Goal: Task Accomplishment & Management: Use online tool/utility

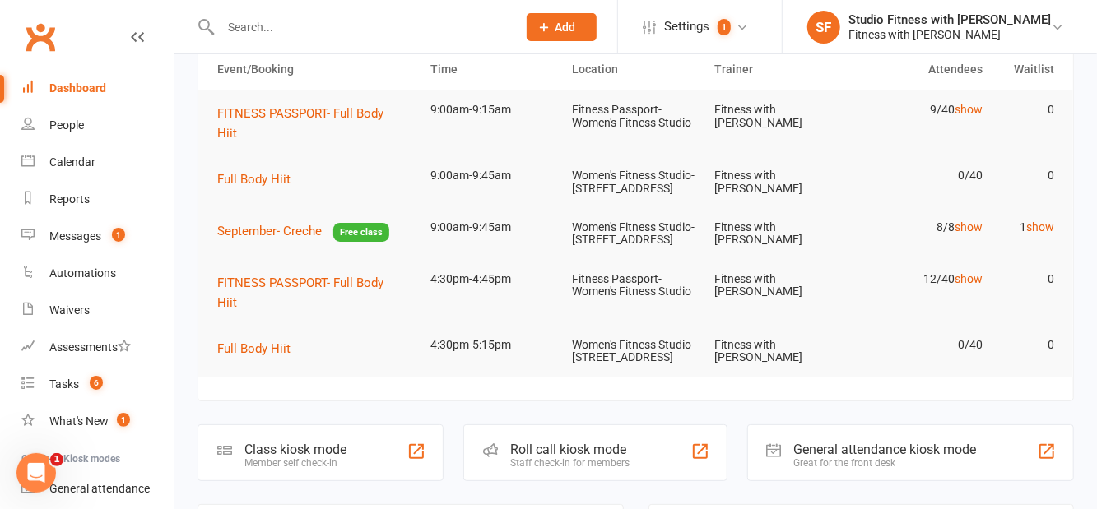
click at [409, 463] on div "Class kiosk mode Member self check-in" at bounding box center [320, 453] width 246 height 57
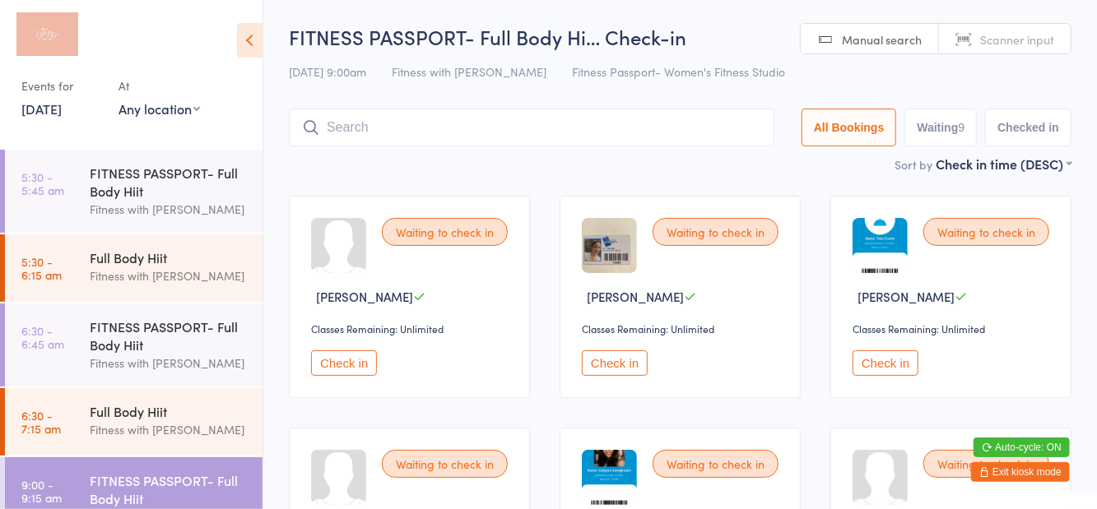
click at [211, 128] on div "Events for [DATE] [DATE] [DATE] Sun Mon Tue Wed Thu Fri Sat 36 31 01 02 03 04 0…" at bounding box center [131, 68] width 263 height 137
click at [167, 128] on div "Events for [DATE] [DATE] [DATE] Sun Mon Tue Wed Thu Fri Sat 36 31 01 02 03 04 0…" at bounding box center [131, 68] width 263 height 137
click at [197, 117] on select "Any location Women's Fitness Studio- [STREET_ADDRESS], [GEOGRAPHIC_DATA] Fitnes…" at bounding box center [158, 109] width 81 height 18
click at [118, 100] on select "Any location Women's Fitness Studio- [STREET_ADDRESS], [GEOGRAPHIC_DATA] Fitnes…" at bounding box center [158, 109] width 81 height 18
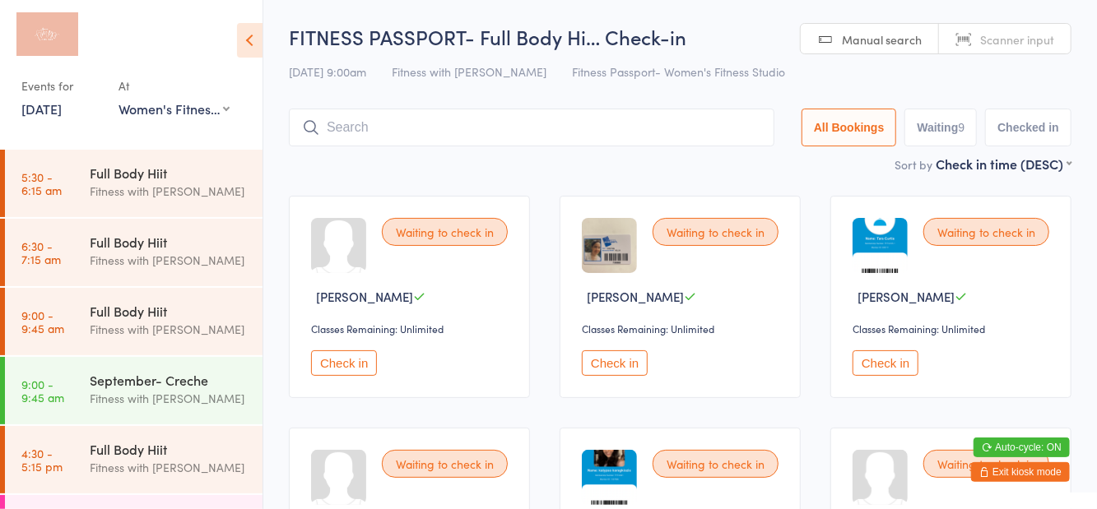
click at [186, 114] on select "Any location Women's Fitness Studio- [STREET_ADDRESS], [GEOGRAPHIC_DATA] Fitnes…" at bounding box center [173, 109] width 111 height 18
select select "1"
click at [118, 100] on select "Any location Women's Fitness Studio- [STREET_ADDRESS], [GEOGRAPHIC_DATA] Fitnes…" at bounding box center [173, 109] width 111 height 18
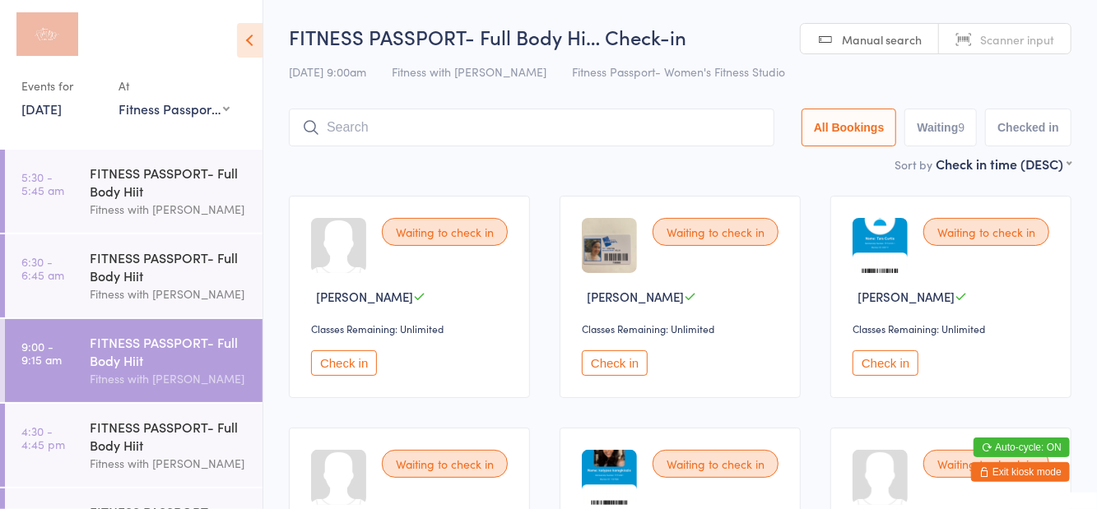
click at [773, 73] on div "[DATE] 9:00am Fitness with Zoe Fitness Passport- Women's Fitness Studio" at bounding box center [680, 71] width 783 height 27
click at [946, 130] on button "Waiting 9" at bounding box center [940, 128] width 72 height 38
select select "0"
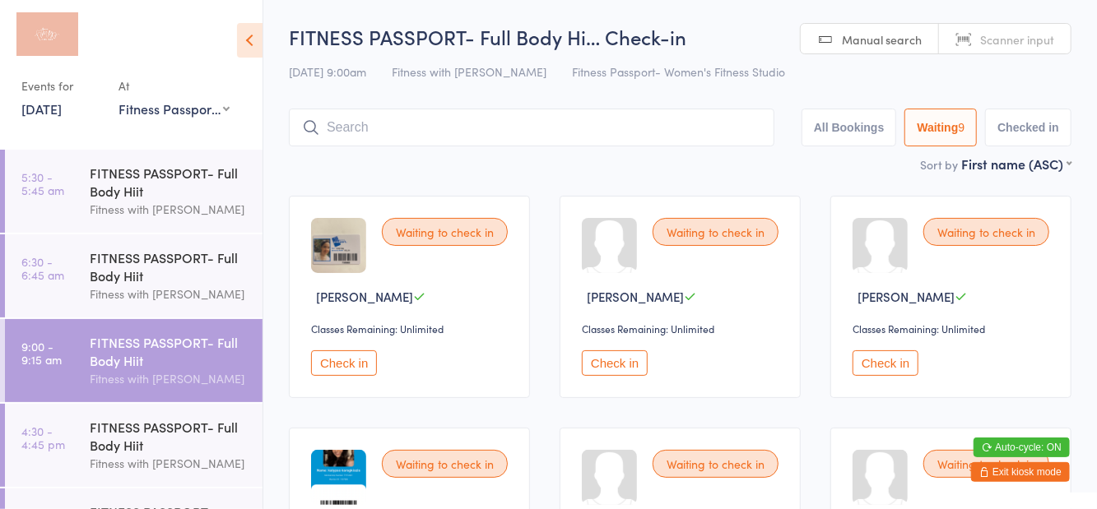
click at [614, 135] on input "search" at bounding box center [532, 128] width 486 height 38
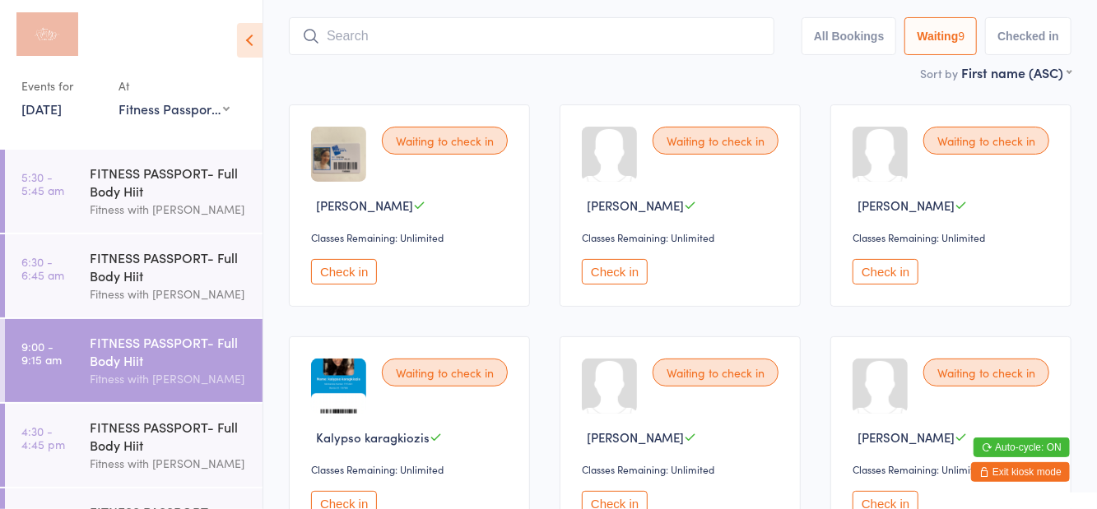
scroll to position [109, 0]
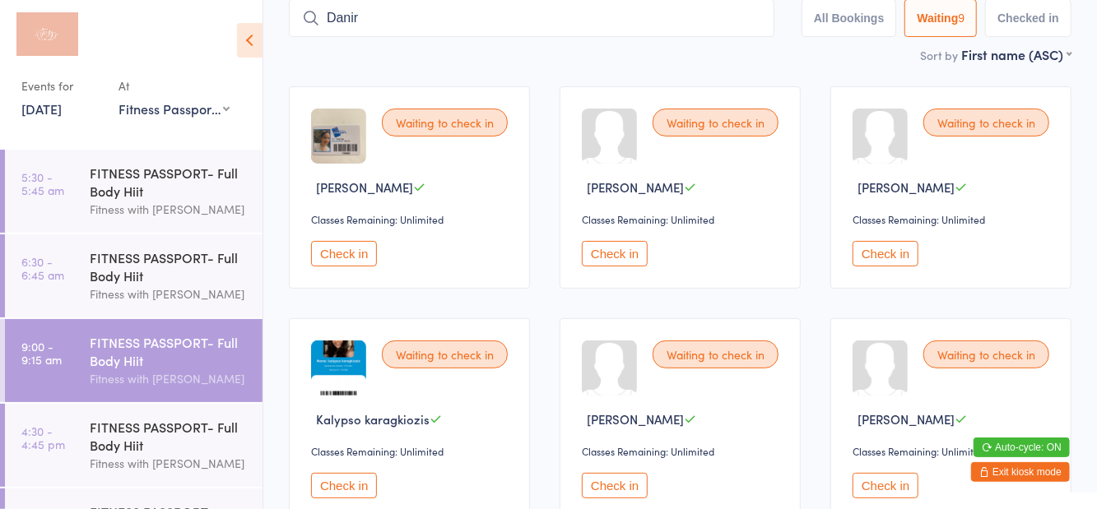
click at [342, 327] on div "Waiting to check in Kalypso karagkiozis Classes Remaining: Unlimited Check in" at bounding box center [409, 419] width 241 height 202
click at [507, 23] on input "Danir" at bounding box center [532, 18] width 486 height 38
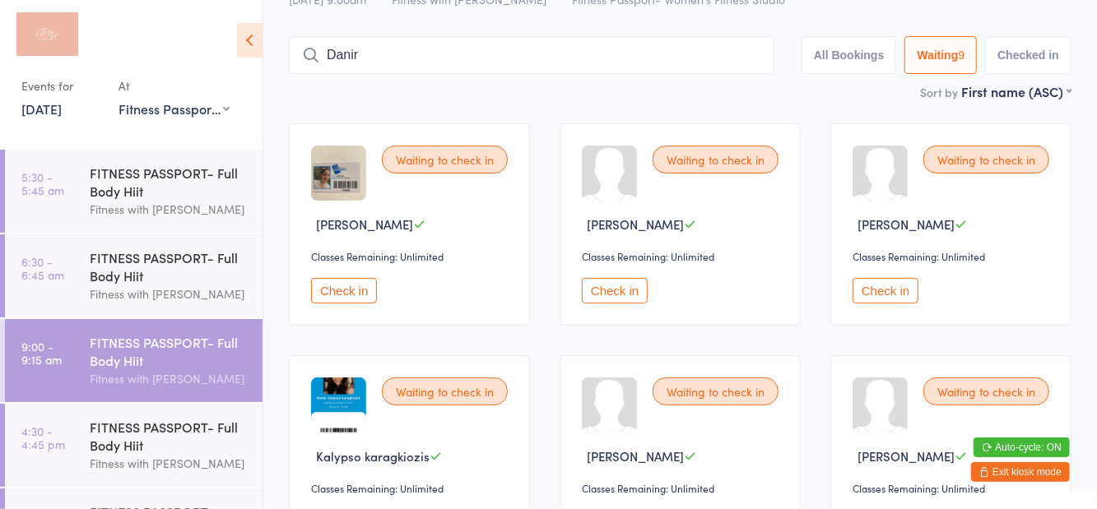
scroll to position [0, 0]
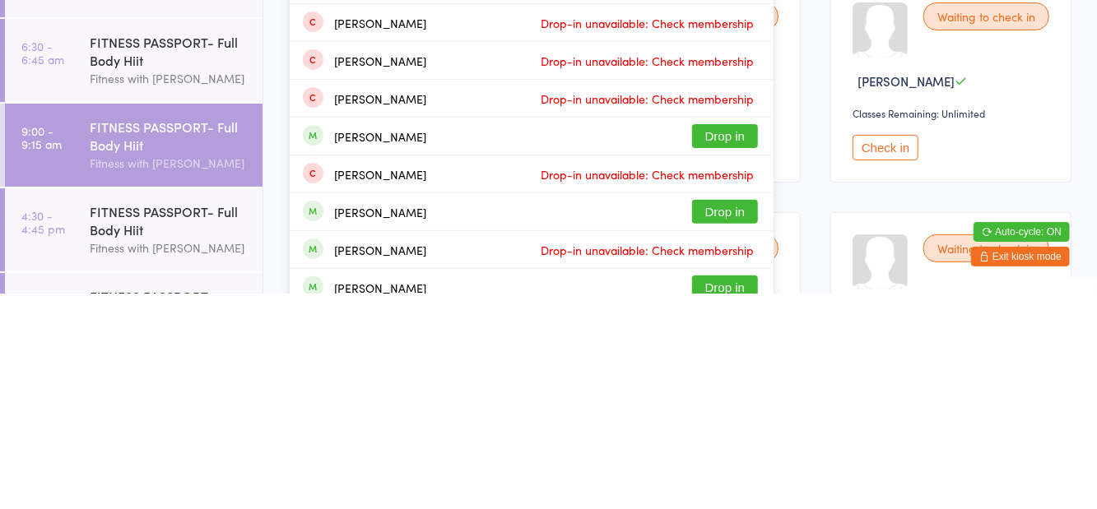
click at [981, 393] on div "Waiting to check in [PERSON_NAME] Classes Remaining: Unlimited Check in" at bounding box center [950, 297] width 241 height 202
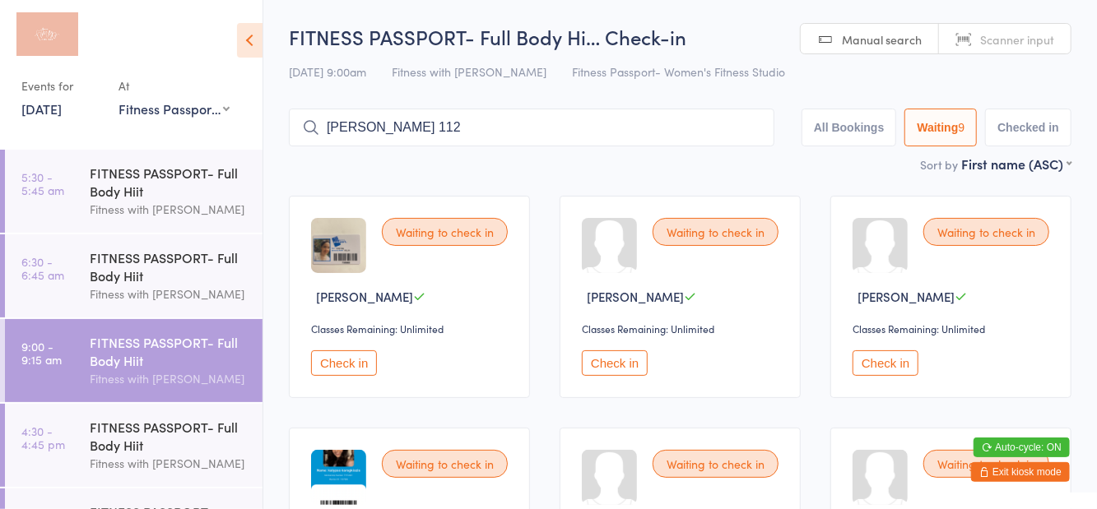
click at [732, 451] on div "Waiting to check in" at bounding box center [716, 464] width 126 height 28
click at [490, 134] on input "[PERSON_NAME] 112" at bounding box center [532, 128] width 486 height 38
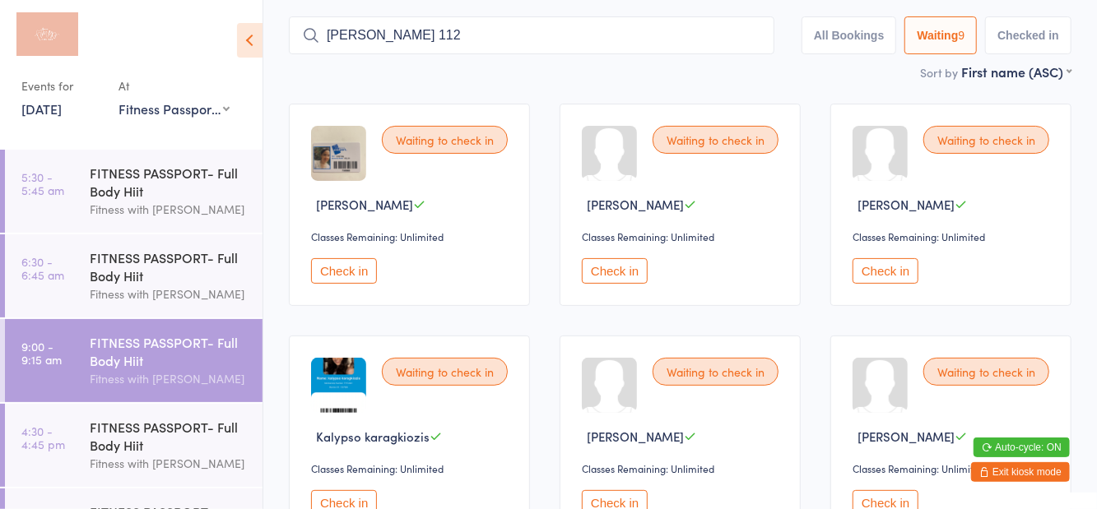
scroll to position [109, 0]
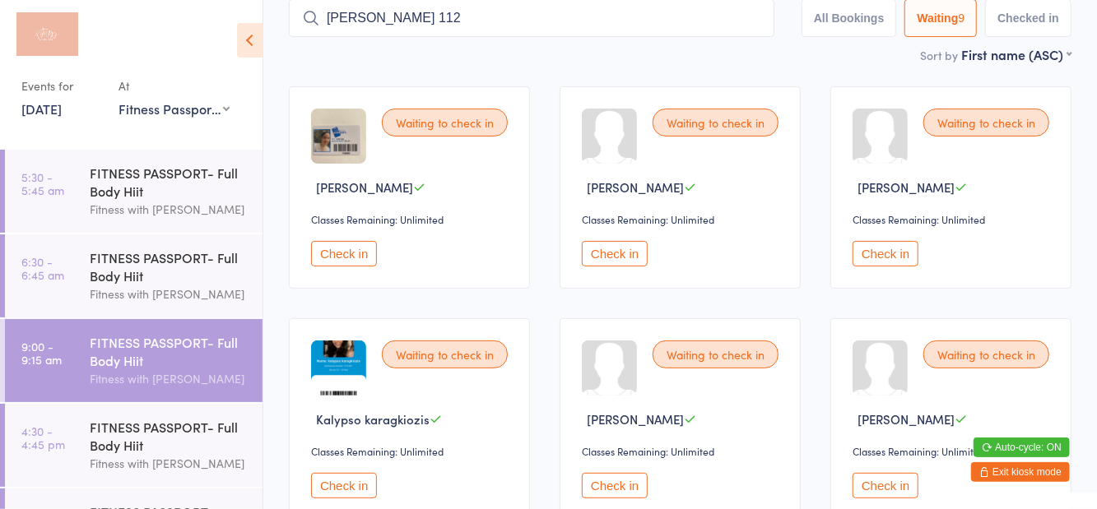
click at [759, 109] on div "Waiting to check in" at bounding box center [716, 123] width 126 height 28
click at [753, 25] on input "[PERSON_NAME] 112" at bounding box center [532, 18] width 486 height 38
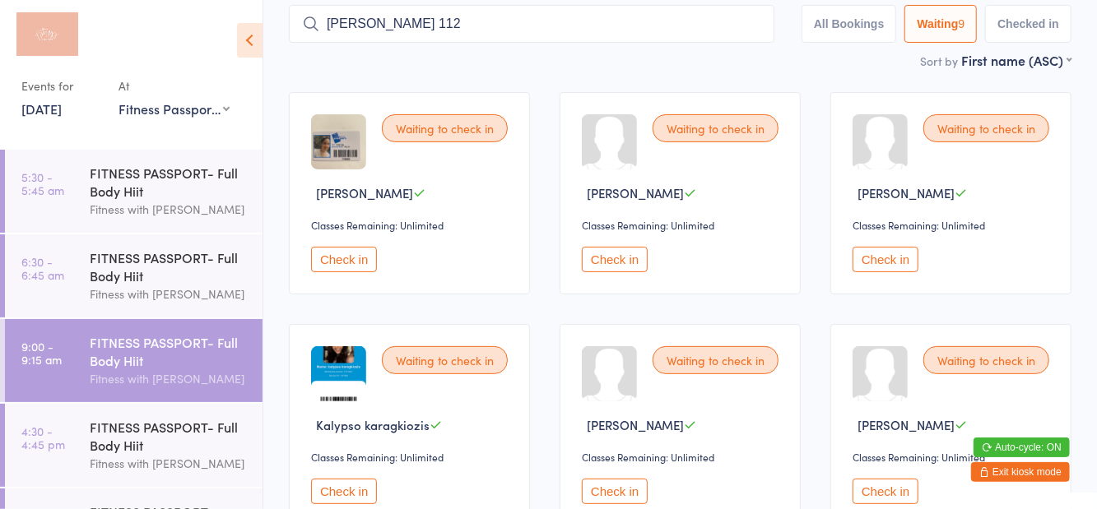
scroll to position [109, 0]
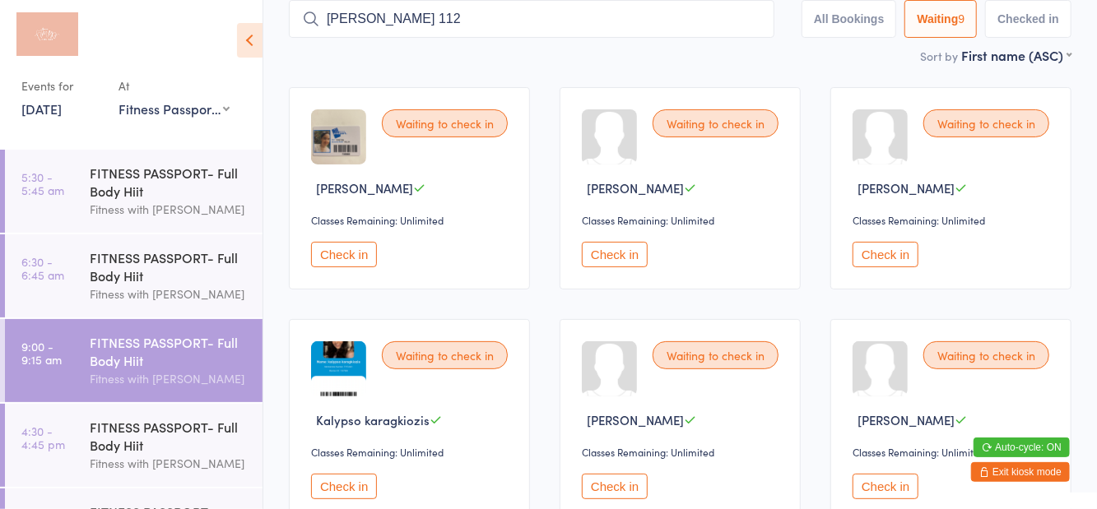
click at [748, 13] on input "[PERSON_NAME] 112" at bounding box center [532, 19] width 486 height 38
click at [766, 33] on input "[PERSON_NAME] 112" at bounding box center [532, 19] width 486 height 38
click at [766, 32] on input "[PERSON_NAME] 112" at bounding box center [532, 19] width 486 height 38
click at [765, 32] on input "[PERSON_NAME] 112" at bounding box center [532, 19] width 486 height 38
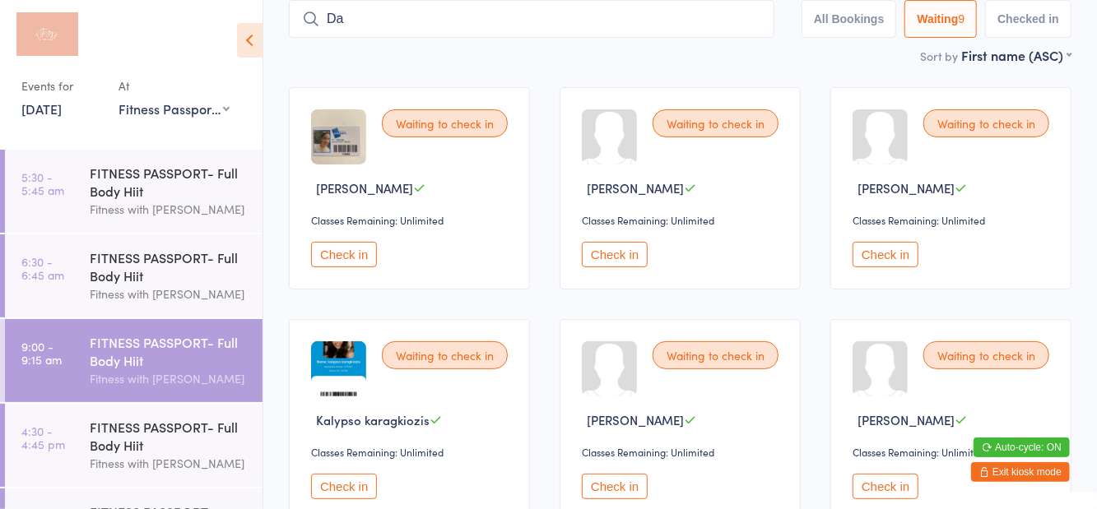
type input "D"
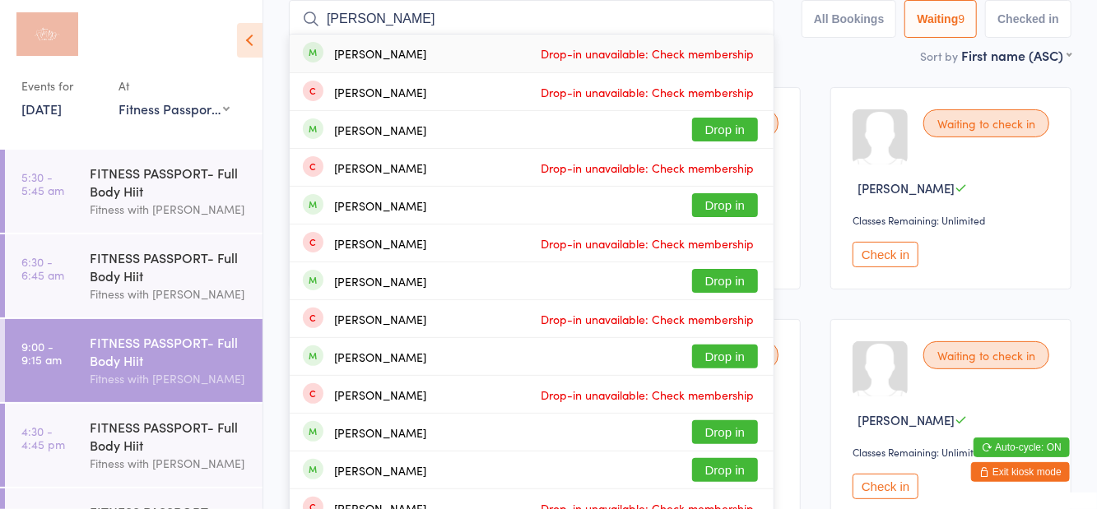
type input "[PERSON_NAME]"
click at [737, 138] on button "Drop in" at bounding box center [725, 130] width 66 height 24
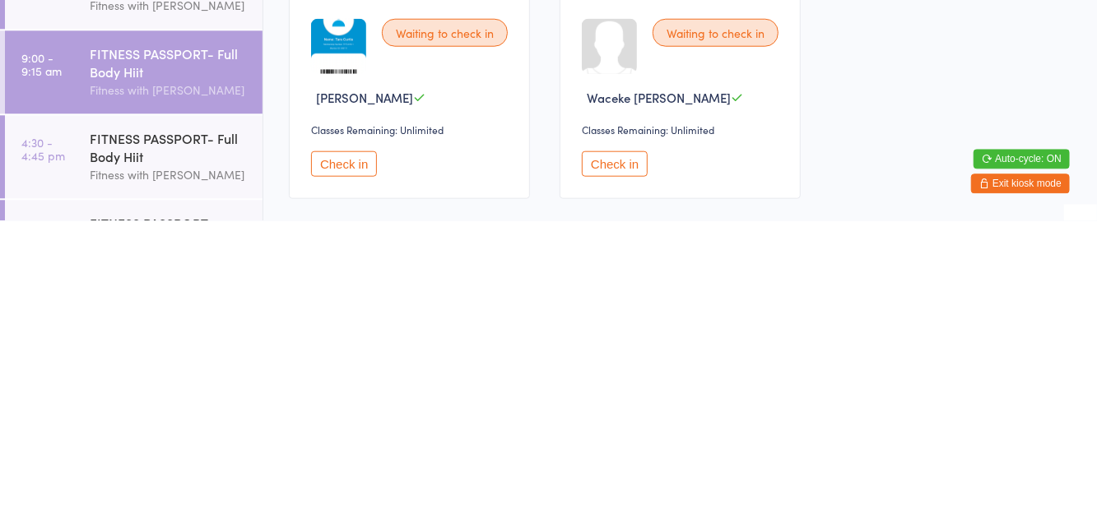
scroll to position [623, 0]
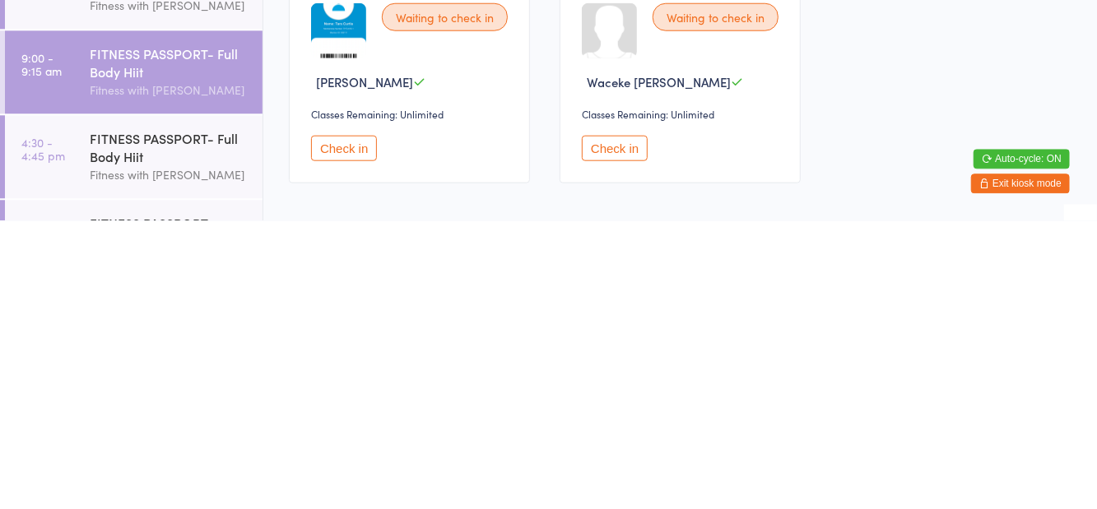
click at [362, 438] on button "Check in" at bounding box center [344, 437] width 66 height 26
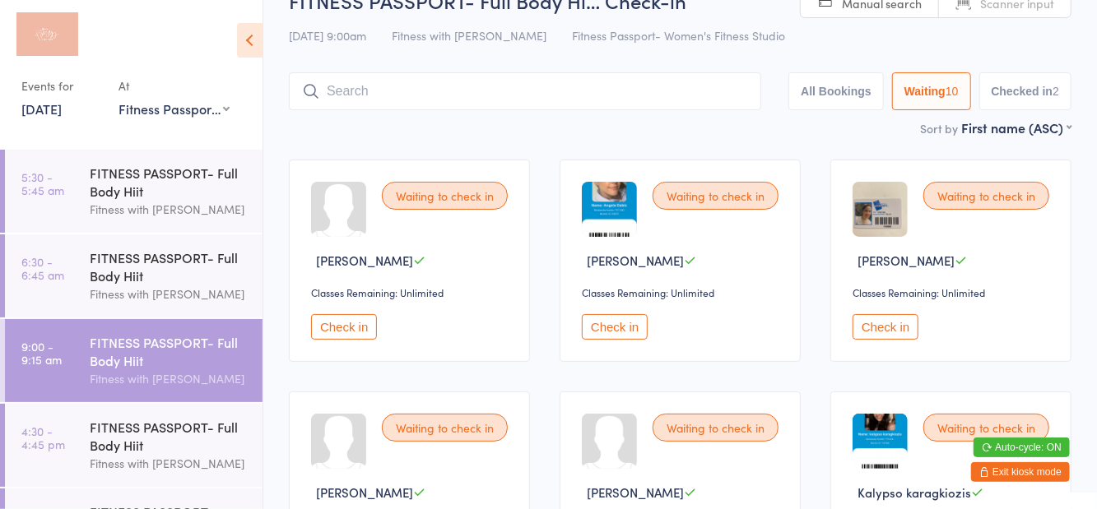
scroll to position [0, 0]
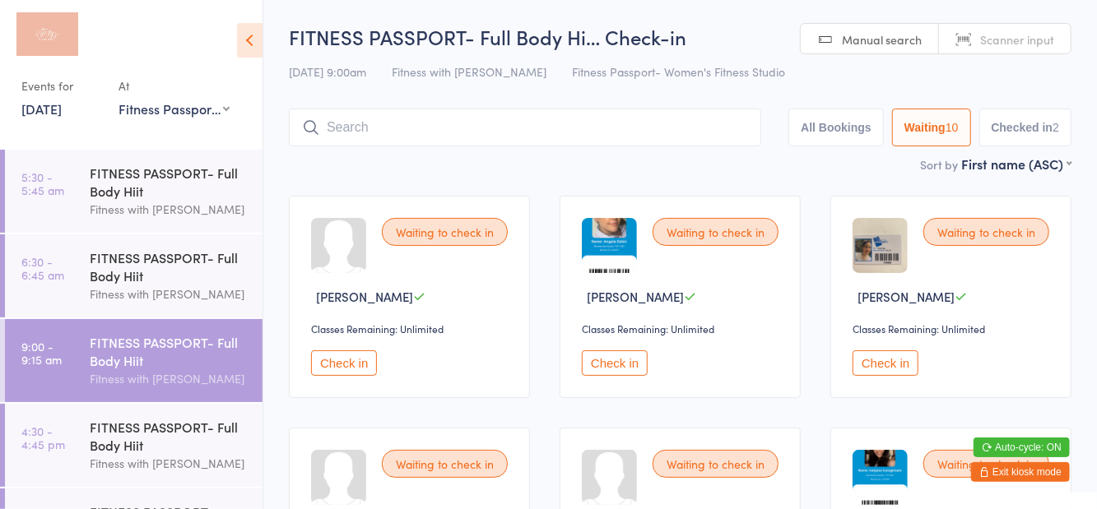
click at [905, 51] on link "Manual search" at bounding box center [870, 39] width 138 height 31
type input "Be"
type input "c"
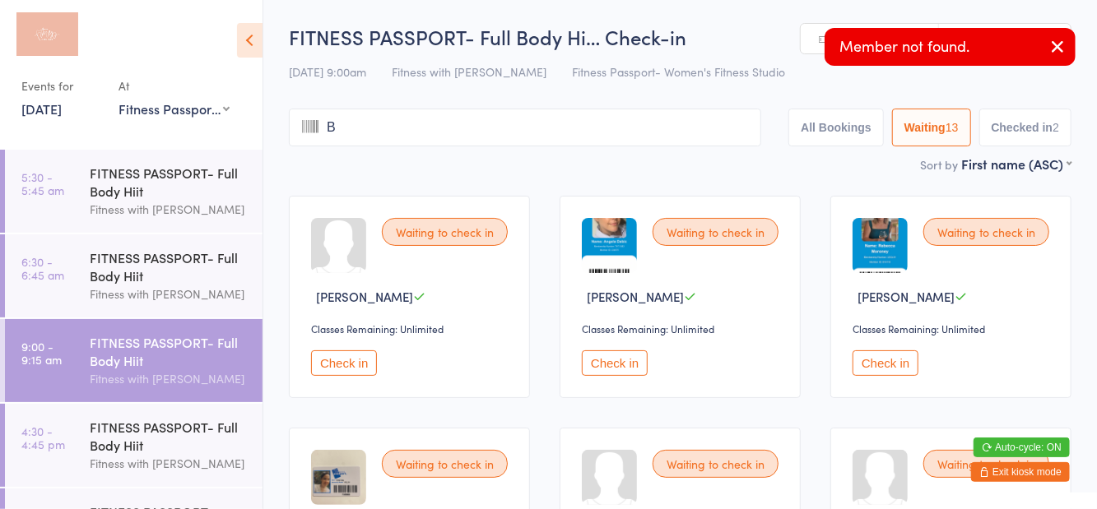
type input "Be"
click at [1065, 58] on button "button" at bounding box center [1057, 48] width 36 height 38
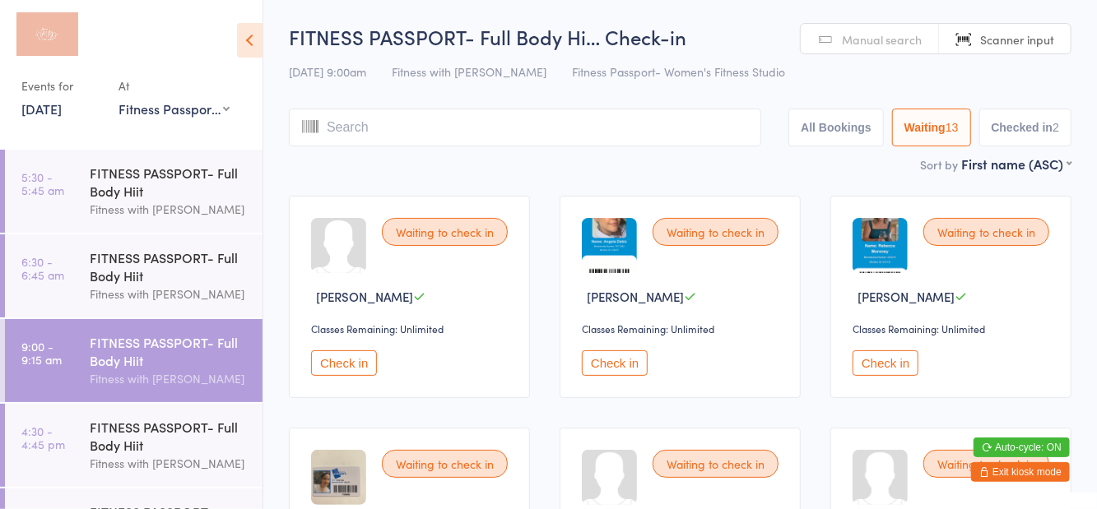
click at [1034, 138] on button "Checked in 2" at bounding box center [1025, 128] width 93 height 38
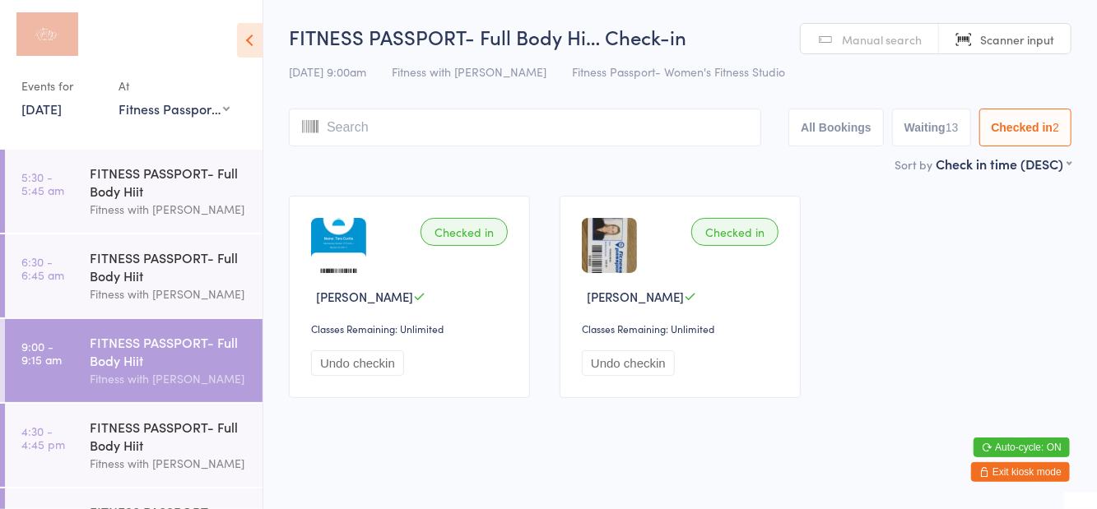
click at [936, 146] on button "Waiting 13" at bounding box center [931, 128] width 79 height 38
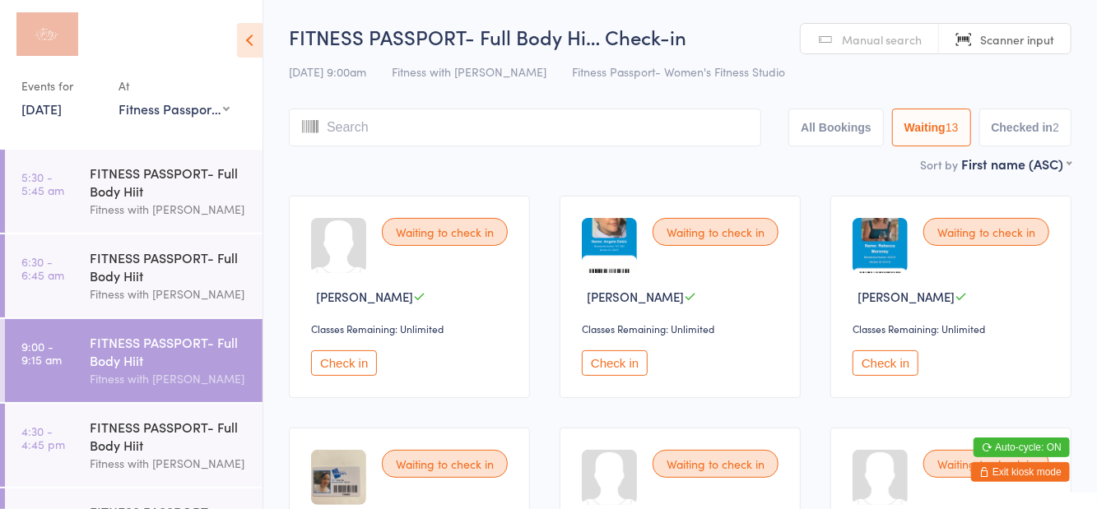
click at [891, 363] on button "Check in" at bounding box center [886, 364] width 66 height 26
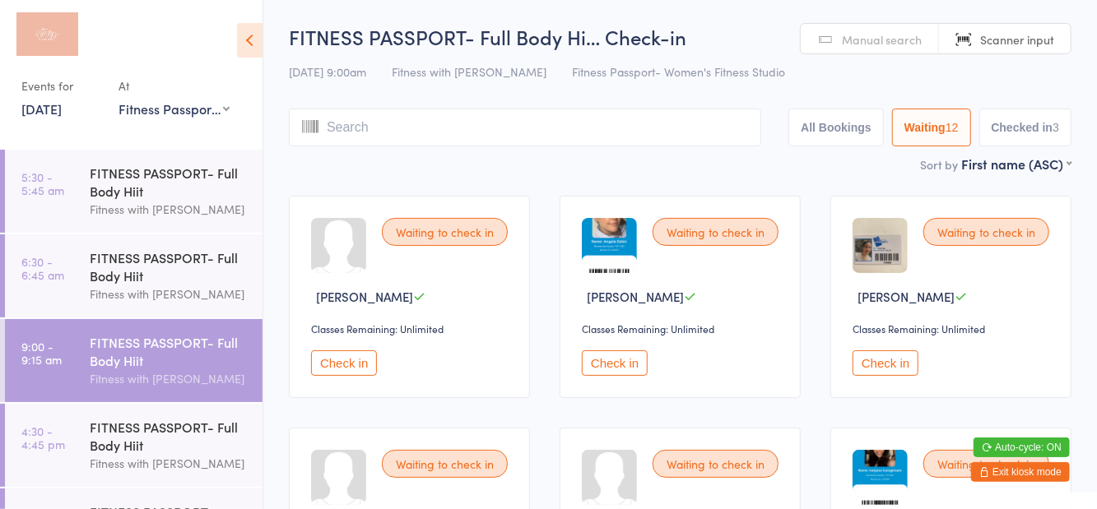
click at [622, 371] on button "Check in" at bounding box center [615, 364] width 66 height 26
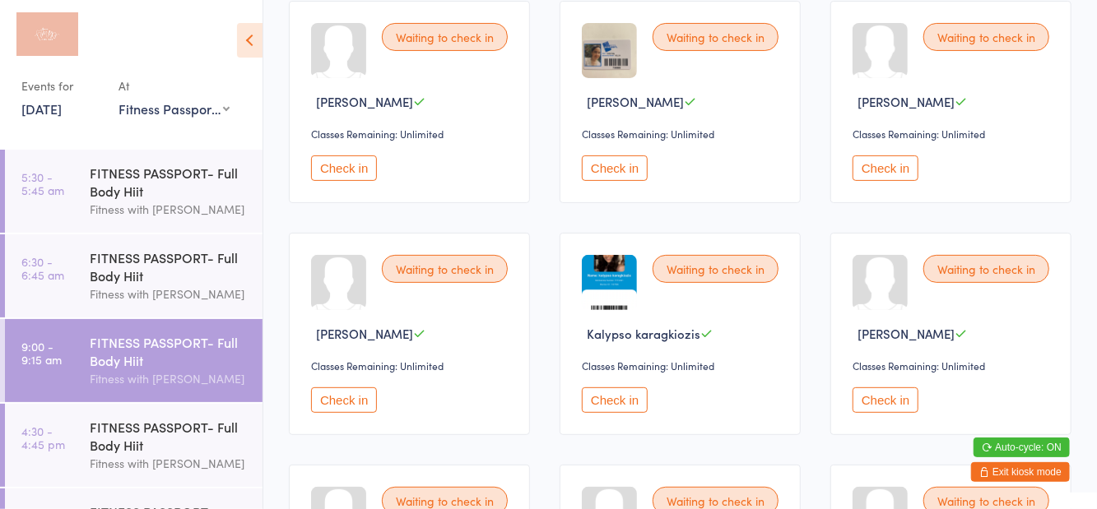
scroll to position [218, 0]
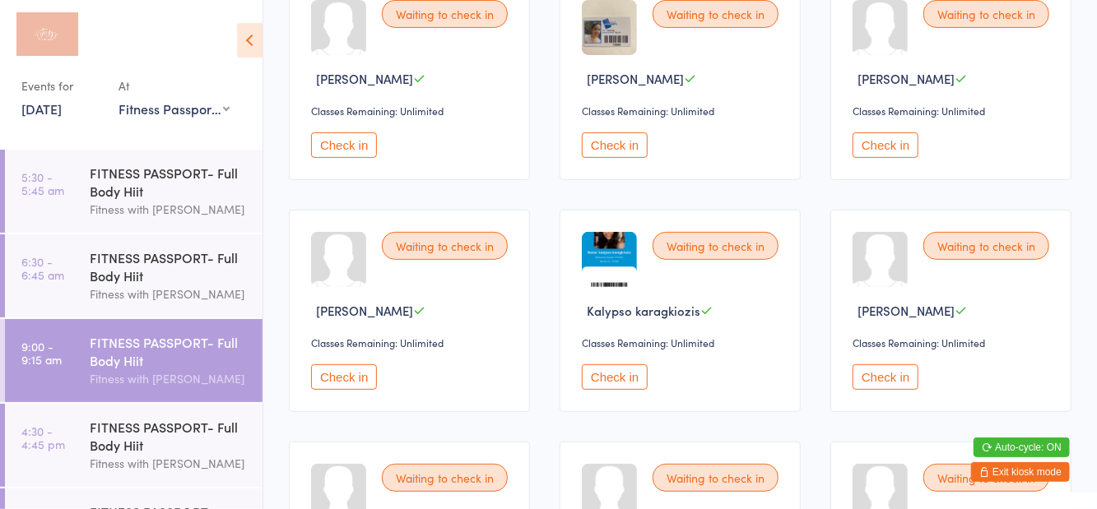
click at [347, 388] on button "Check in" at bounding box center [344, 378] width 66 height 26
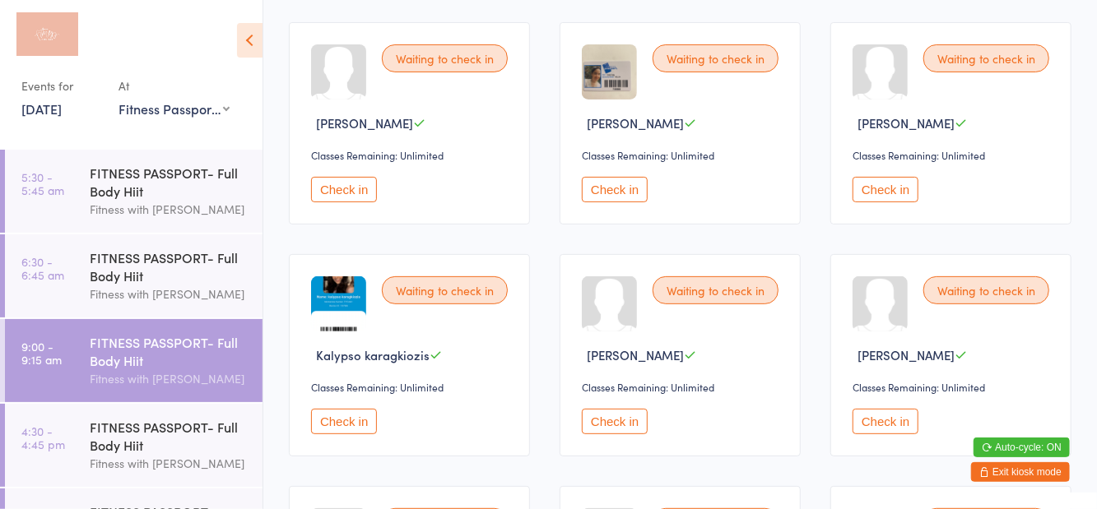
scroll to position [0, 0]
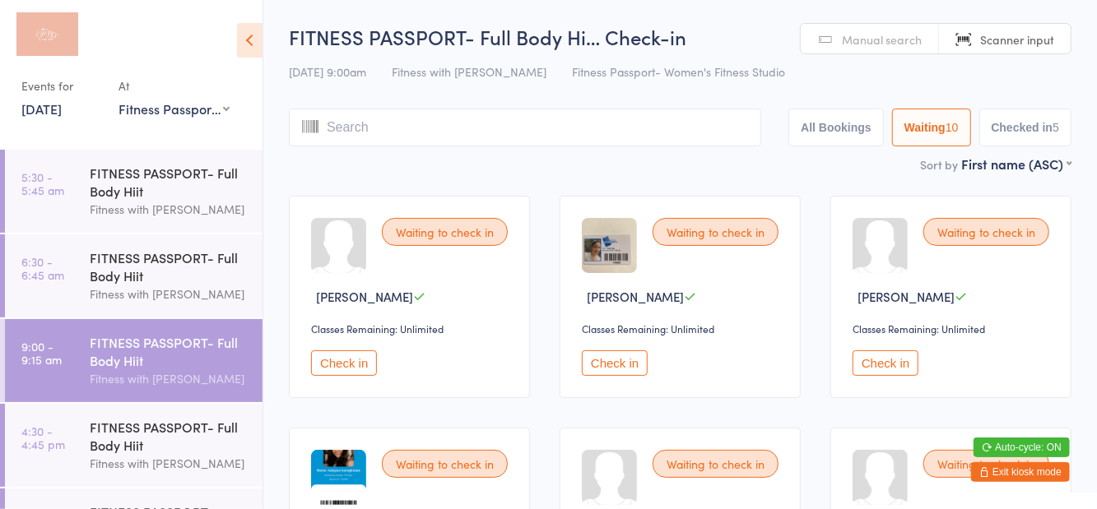
click at [1021, 138] on button "Checked in 5" at bounding box center [1025, 128] width 93 height 38
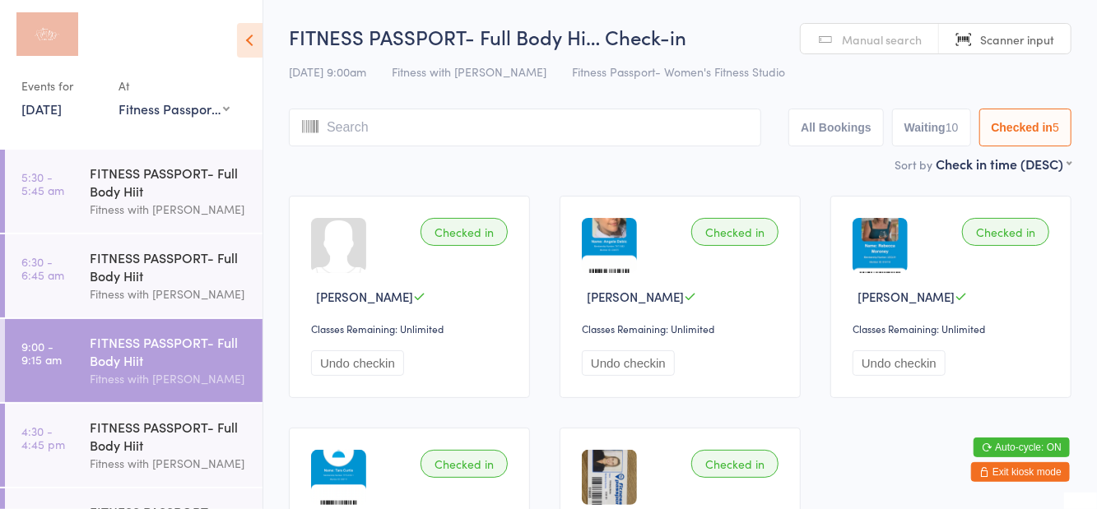
click at [936, 128] on button "Waiting 10" at bounding box center [931, 128] width 79 height 38
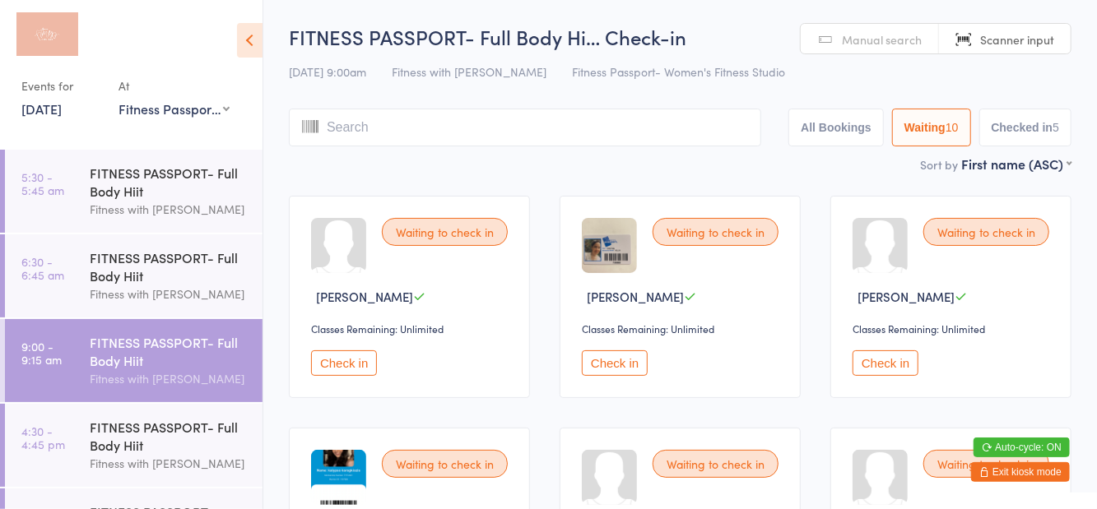
click at [883, 375] on button "Check in" at bounding box center [886, 364] width 66 height 26
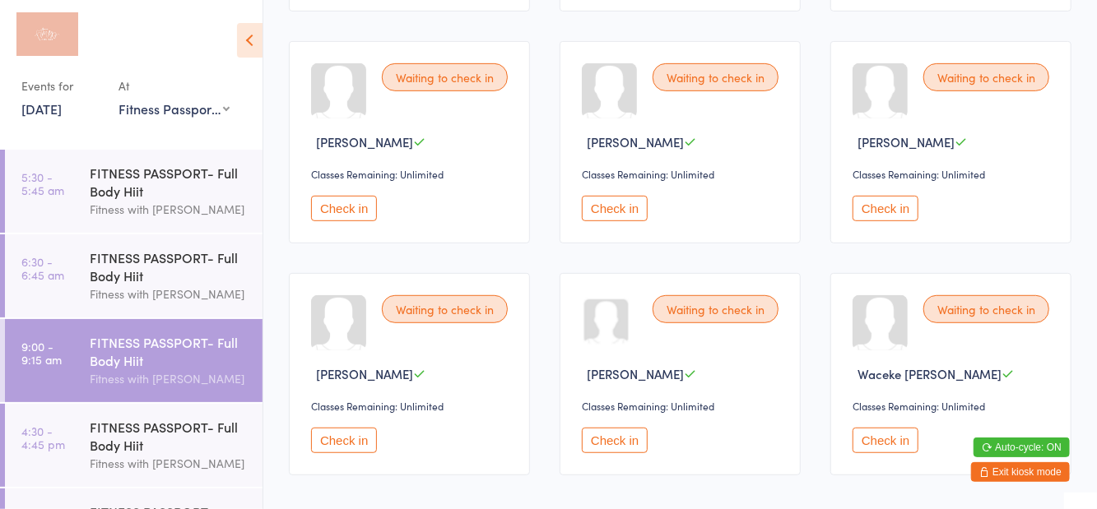
scroll to position [383, 0]
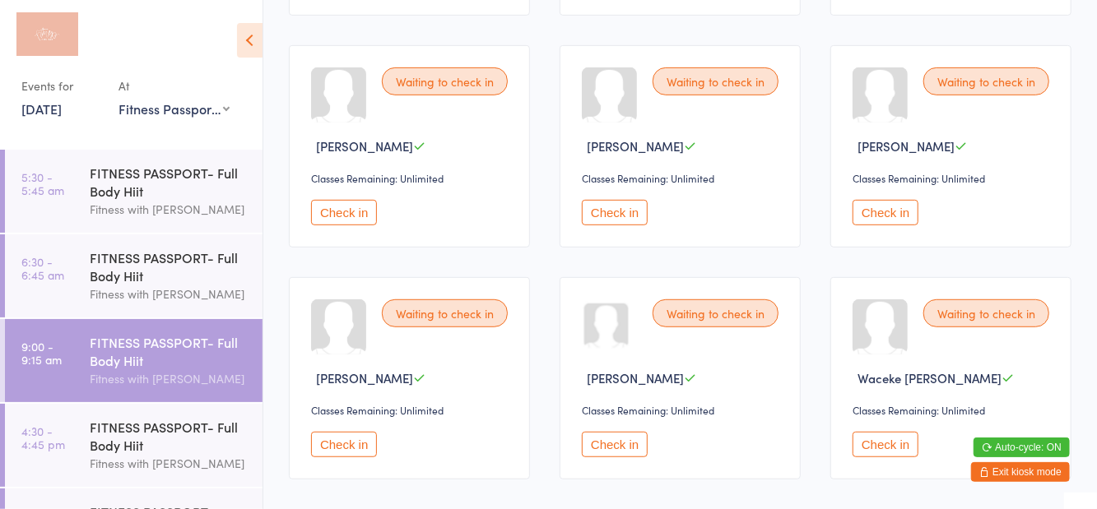
click at [640, 453] on button "Check in" at bounding box center [615, 445] width 66 height 26
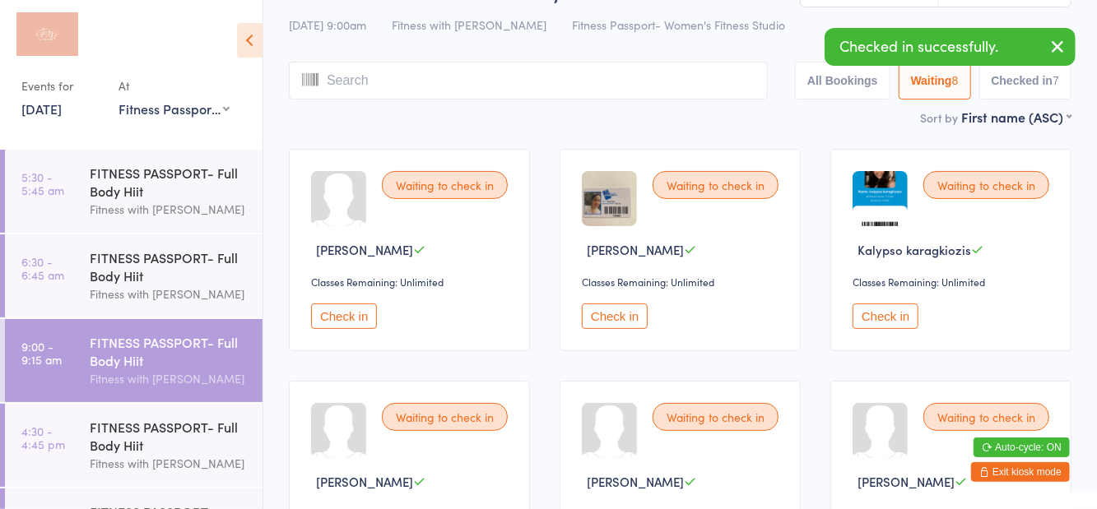
scroll to position [0, 0]
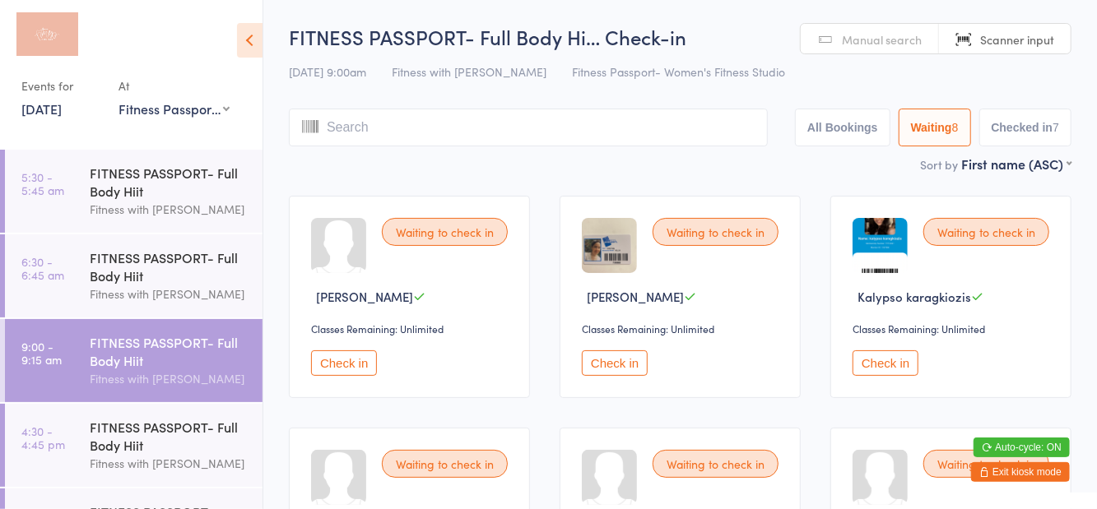
click at [355, 124] on input "search" at bounding box center [528, 128] width 479 height 38
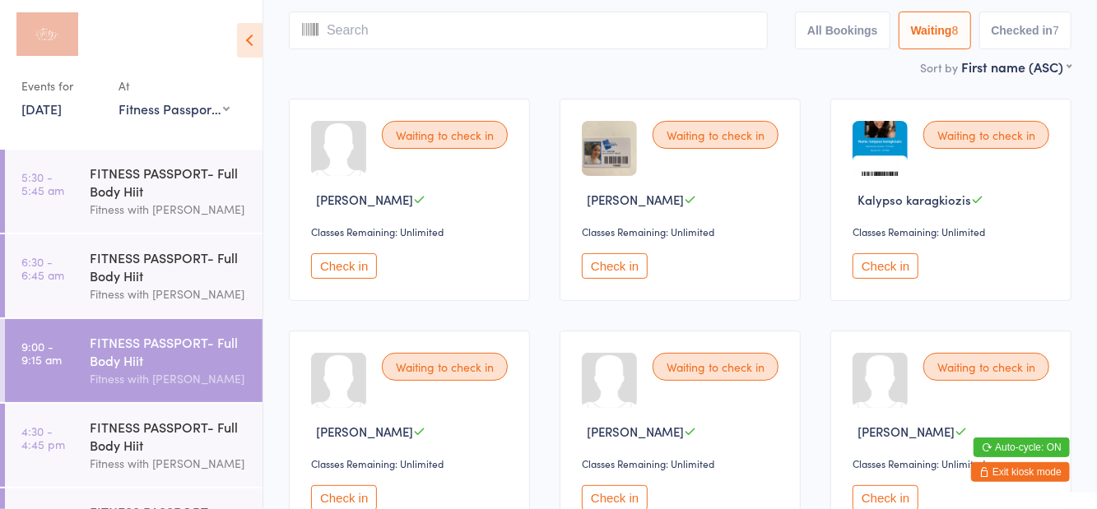
scroll to position [109, 0]
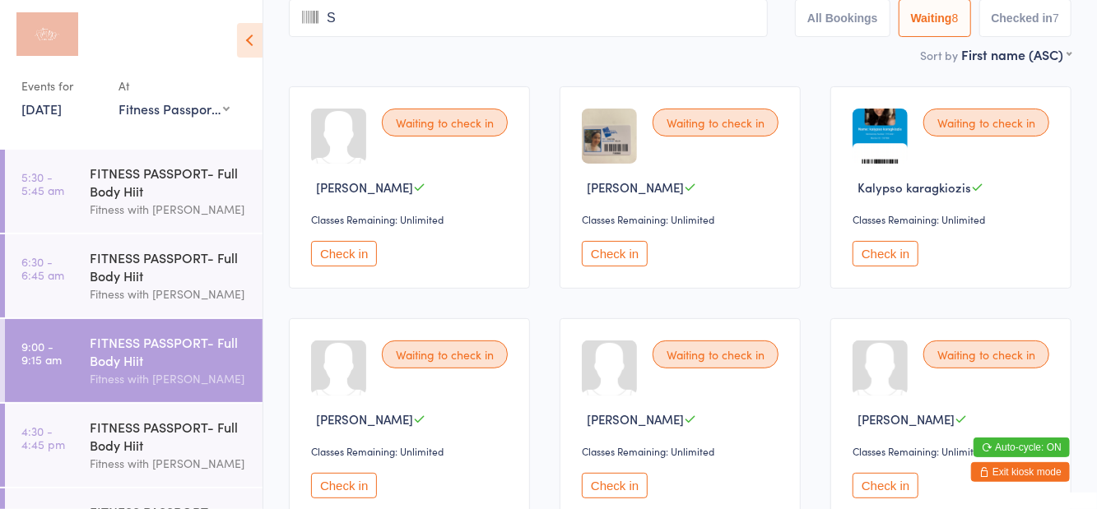
type input "Sh"
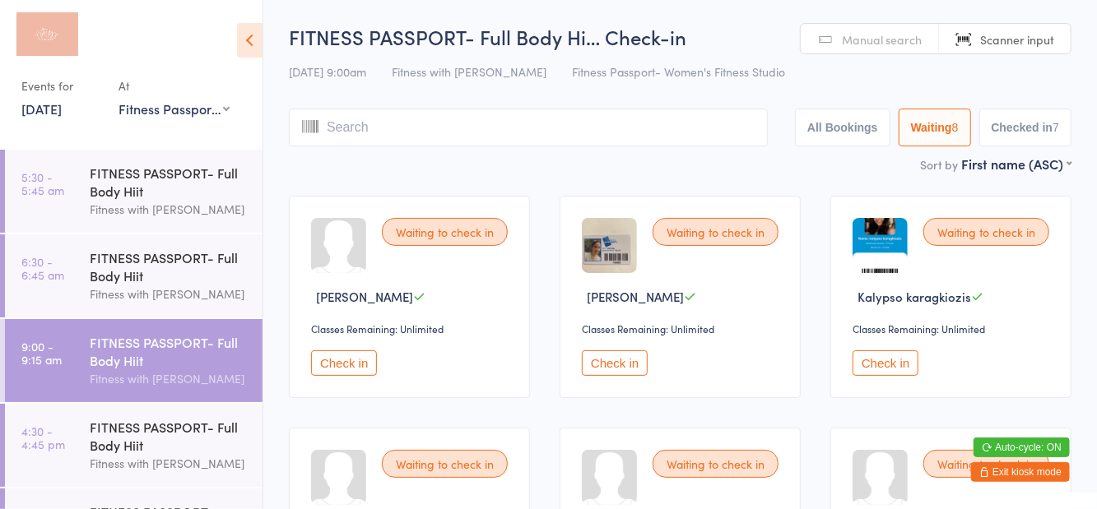
type input "S"
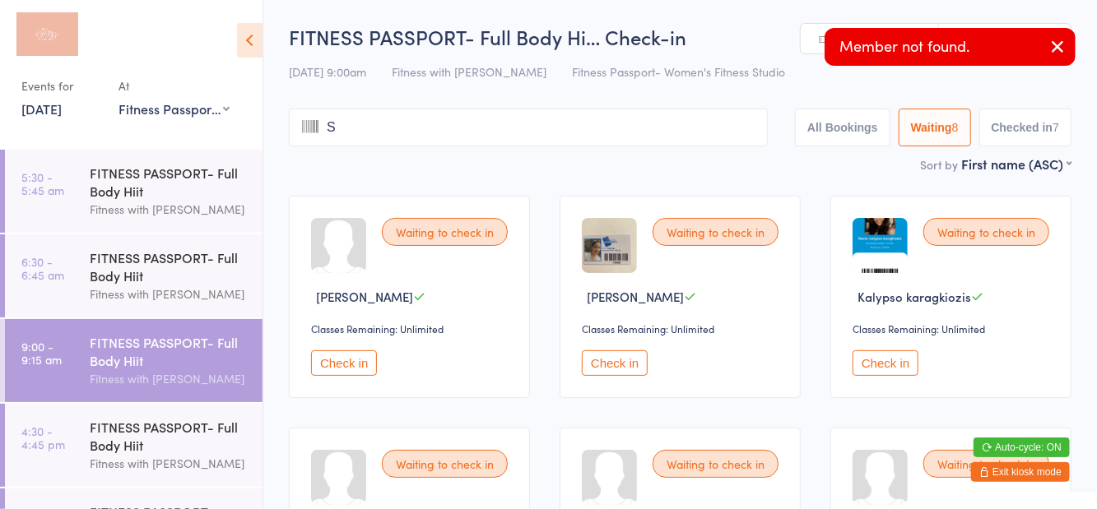
type input "Sh"
type input "Ai"
type input "L"
type input "Sh"
click at [1055, 63] on button "button" at bounding box center [1057, 48] width 36 height 38
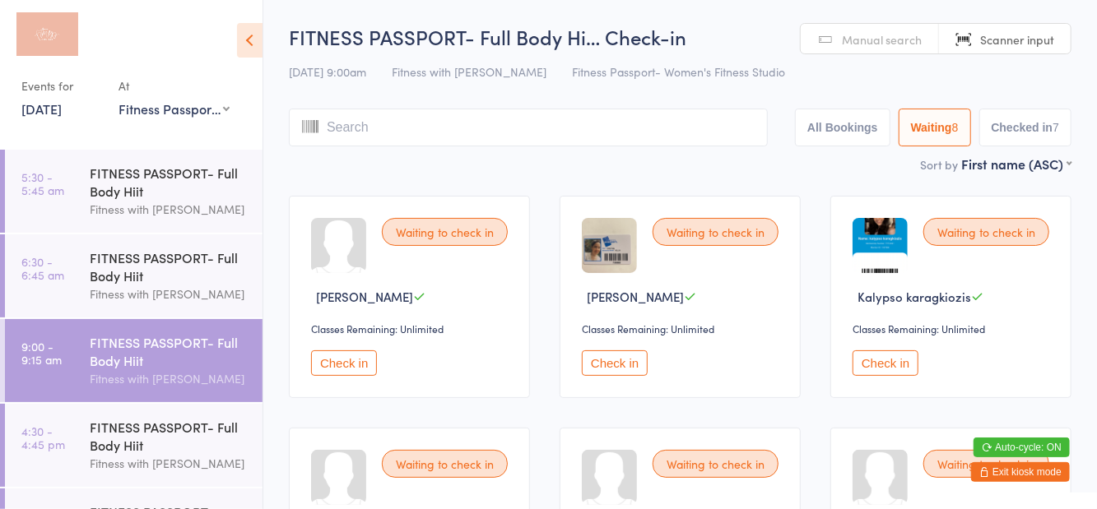
click at [417, 144] on input "search" at bounding box center [528, 128] width 479 height 38
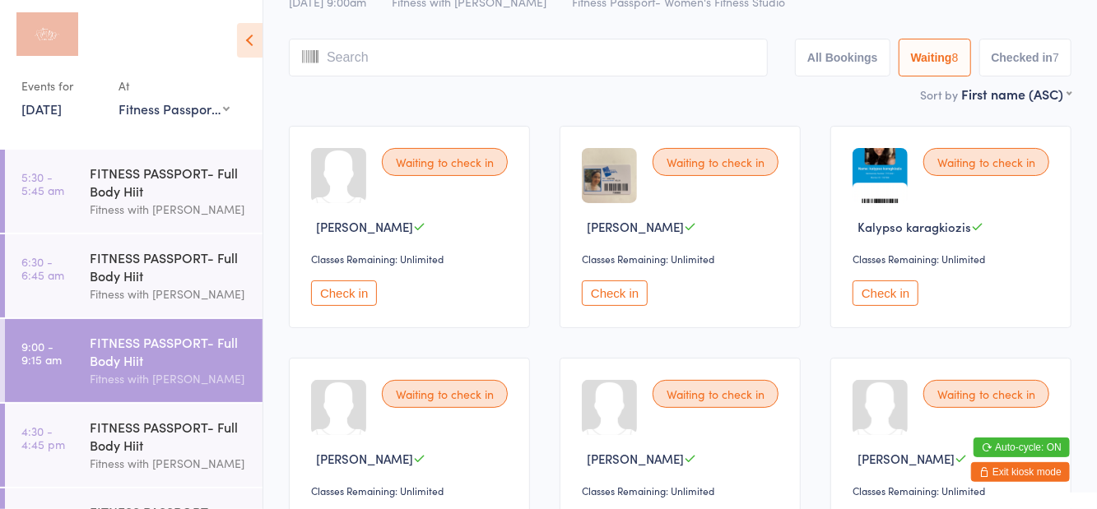
scroll to position [109, 0]
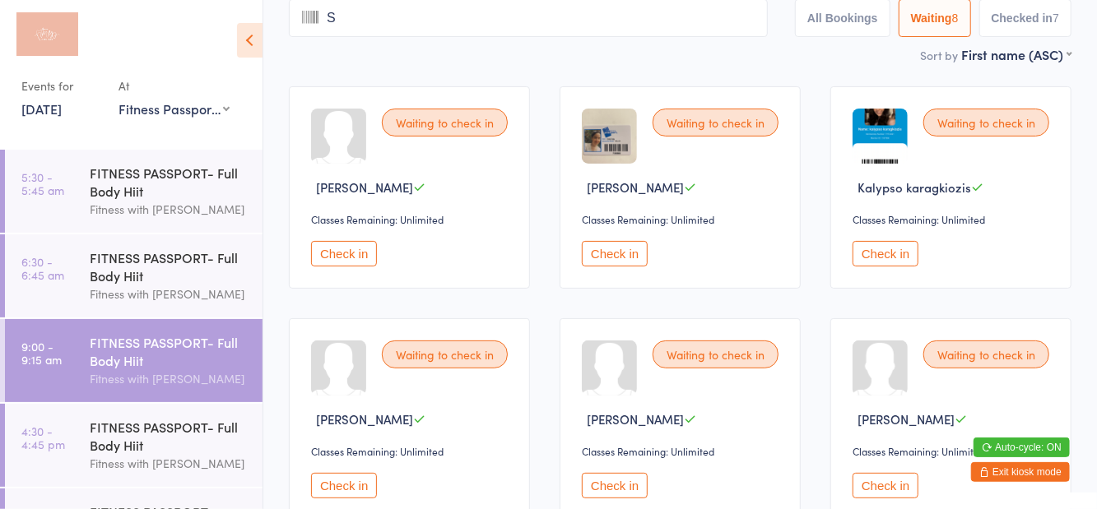
type input "Sh"
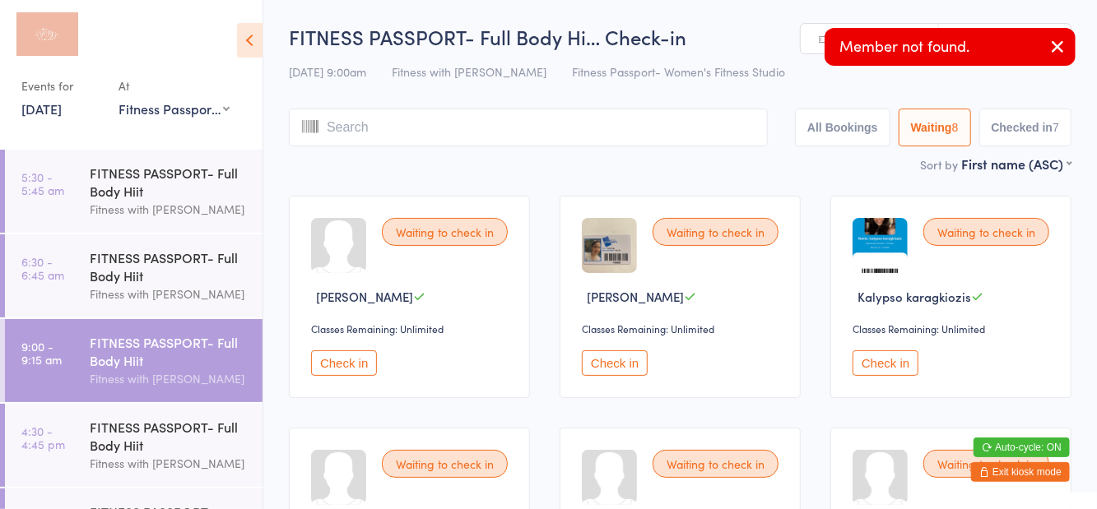
click at [1028, 40] on div "Member not found." at bounding box center [950, 47] width 251 height 38
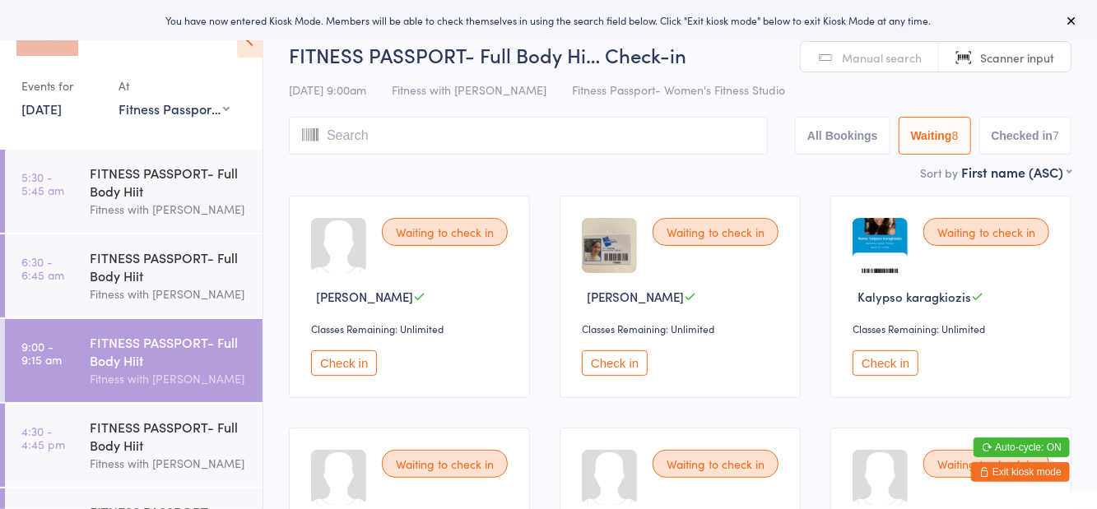
click at [846, 61] on span "Manual search" at bounding box center [882, 57] width 80 height 16
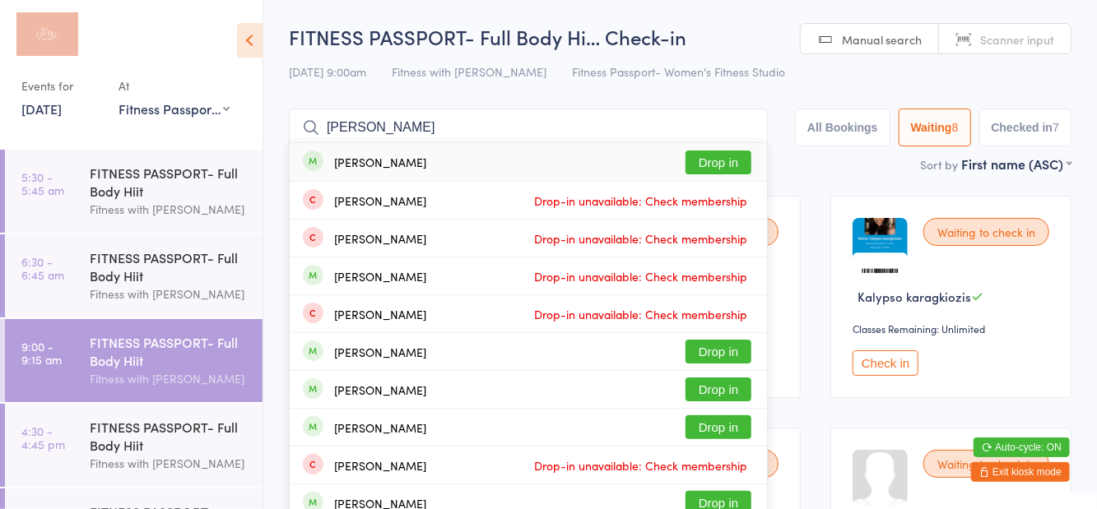
type input "Shailee"
click at [718, 163] on button "Drop in" at bounding box center [718, 163] width 66 height 24
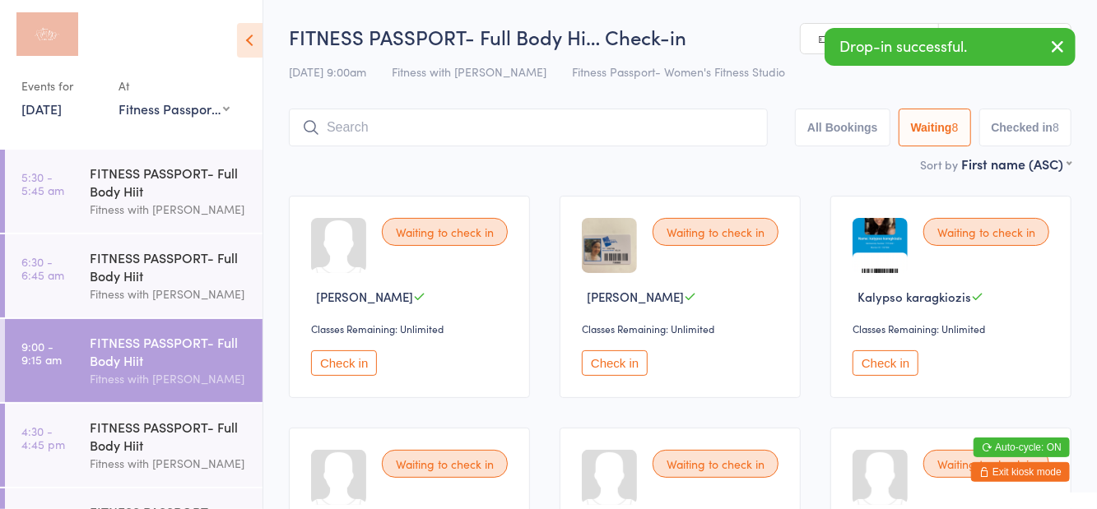
click at [1066, 54] on icon "button" at bounding box center [1058, 46] width 20 height 21
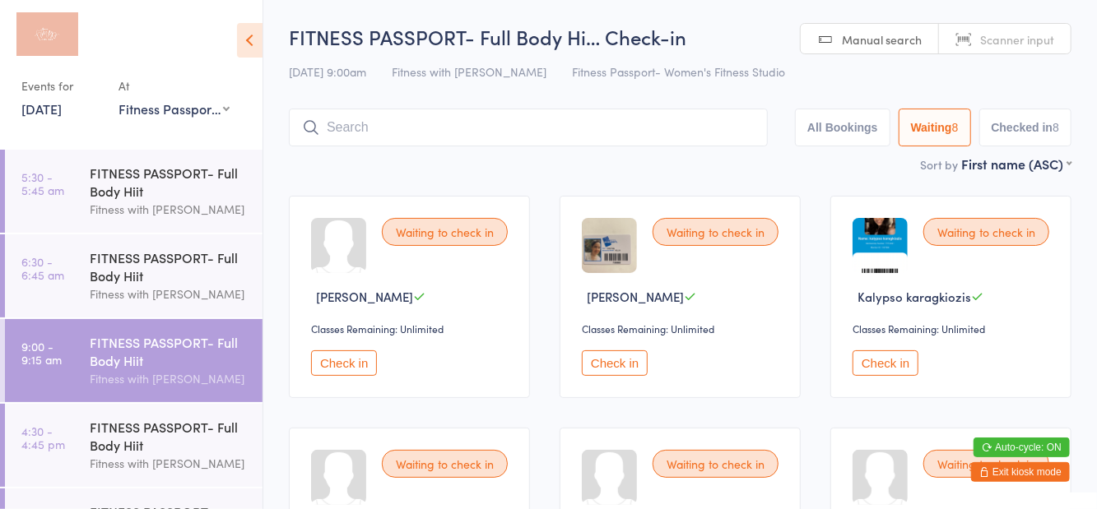
click at [894, 367] on button "Check in" at bounding box center [886, 364] width 66 height 26
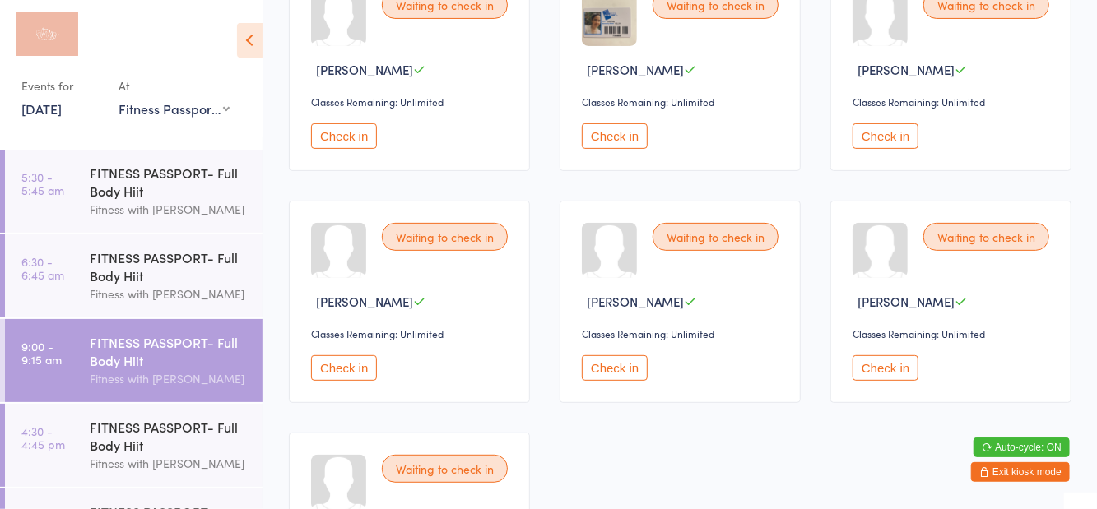
scroll to position [263, 0]
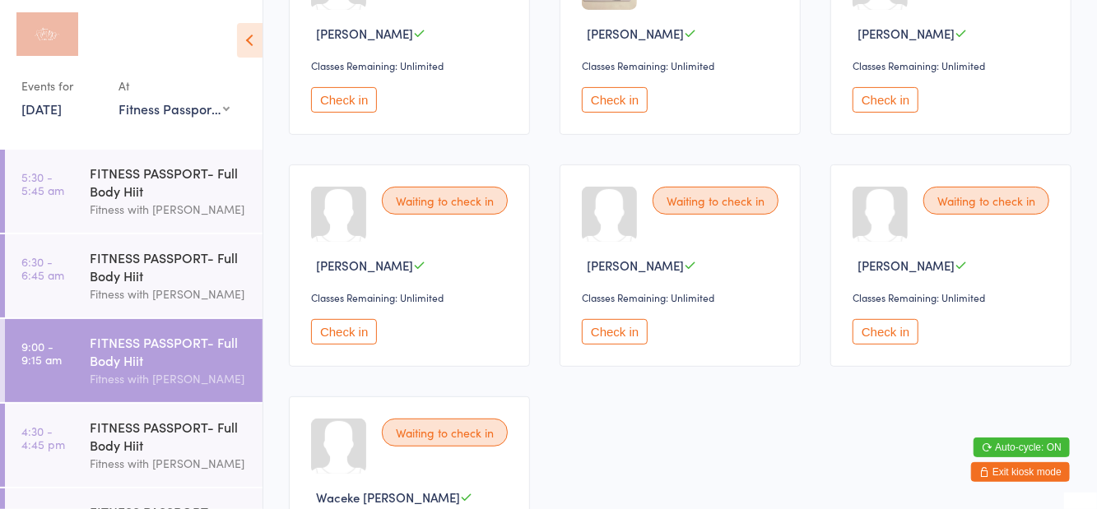
click at [890, 324] on button "Check in" at bounding box center [886, 332] width 66 height 26
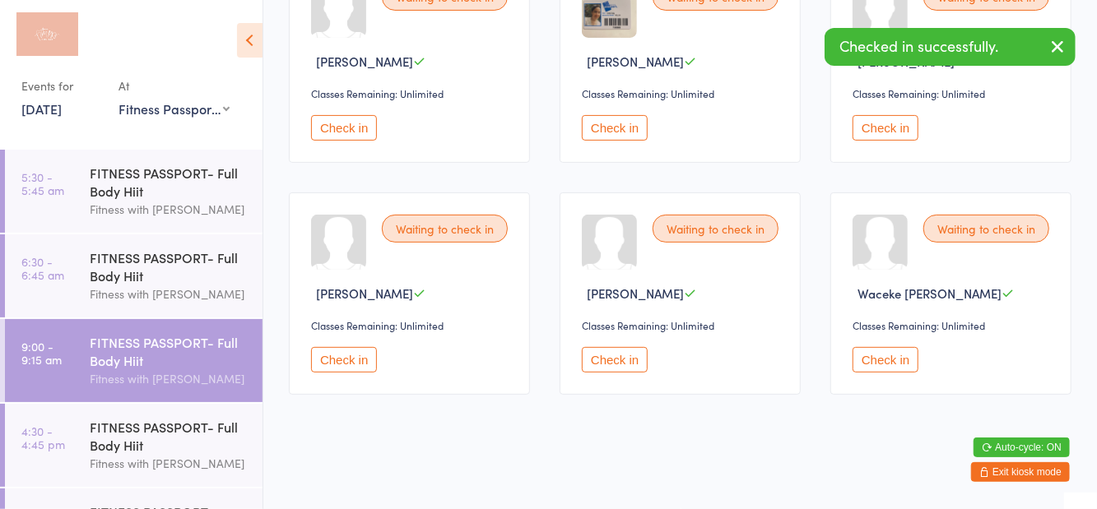
scroll to position [156, 0]
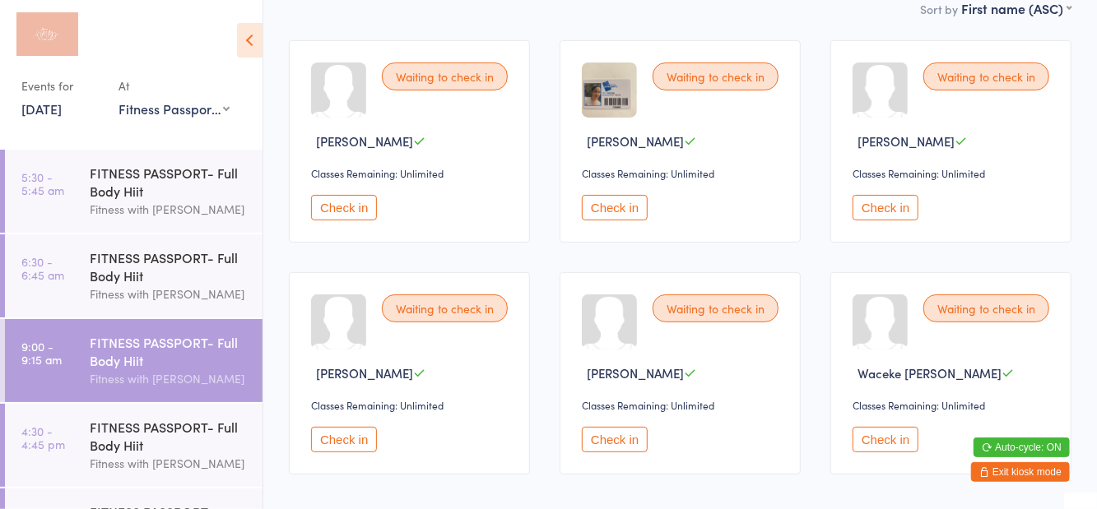
click at [611, 430] on button "Check in" at bounding box center [615, 440] width 66 height 26
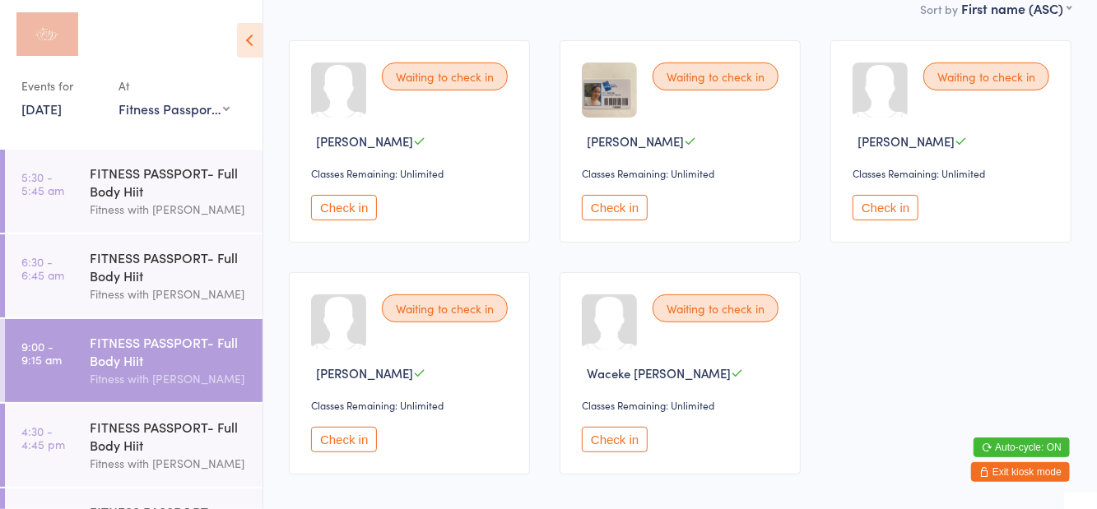
click at [634, 207] on button "Check in" at bounding box center [615, 208] width 66 height 26
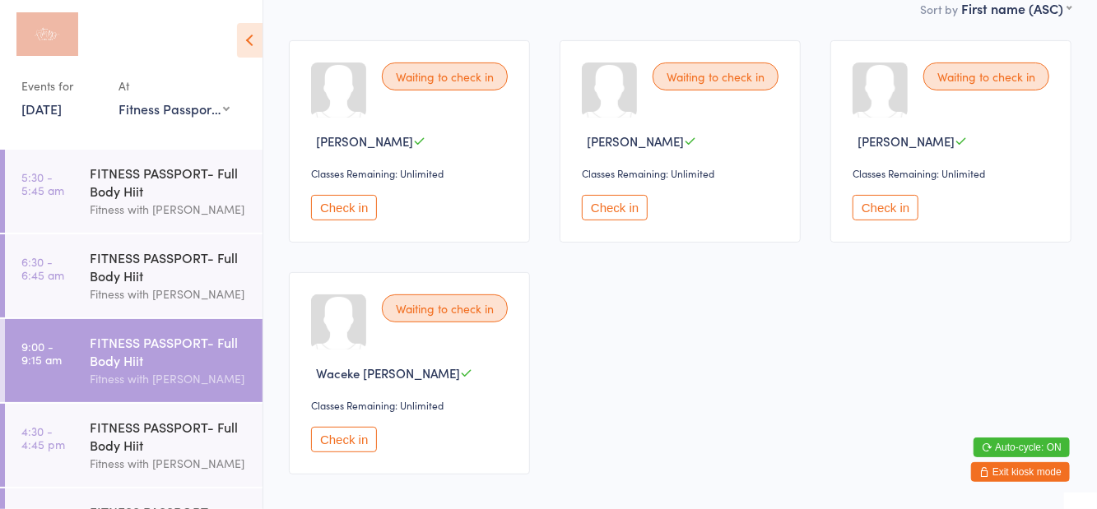
click at [362, 206] on button "Check in" at bounding box center [344, 208] width 66 height 26
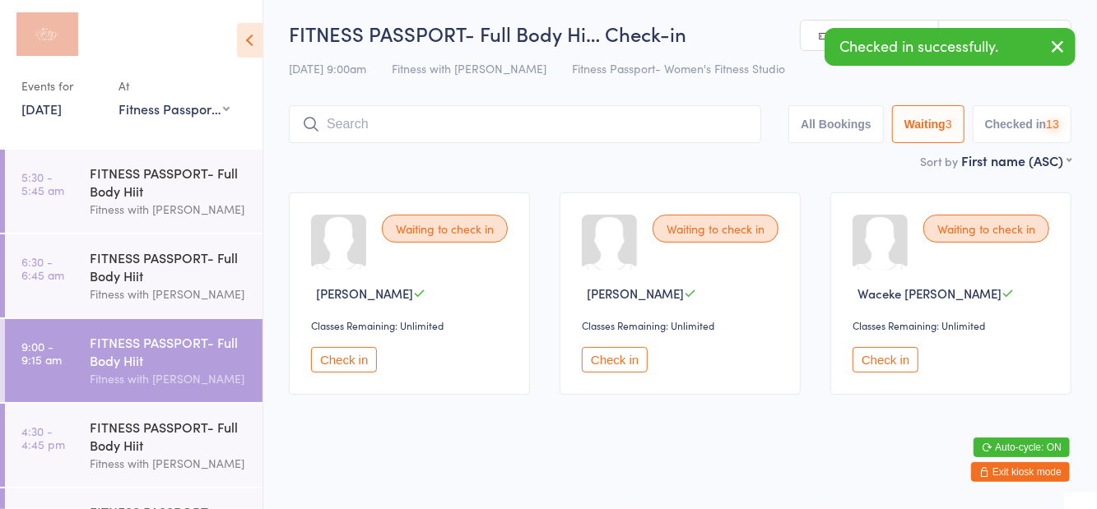
scroll to position [0, 0]
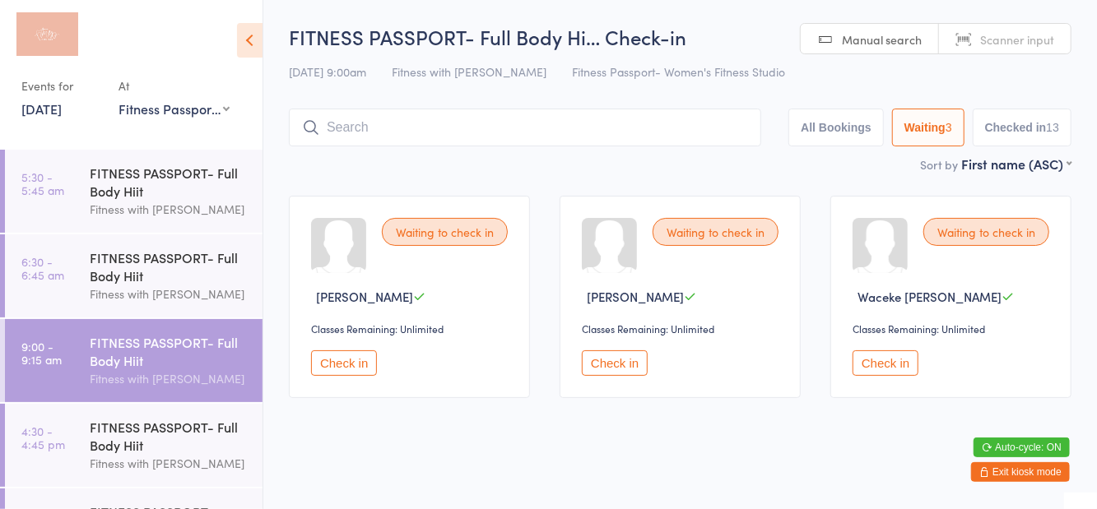
click at [351, 135] on input "search" at bounding box center [525, 128] width 472 height 38
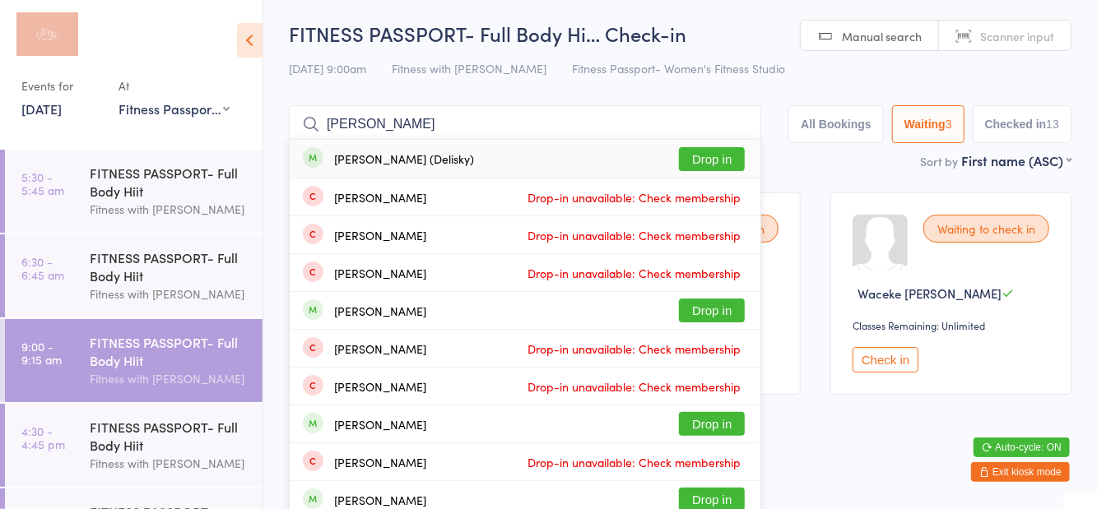
type input "Kate delisky"
click at [708, 159] on button "Drop in" at bounding box center [712, 159] width 66 height 24
